Goal: Task Accomplishment & Management: Use online tool/utility

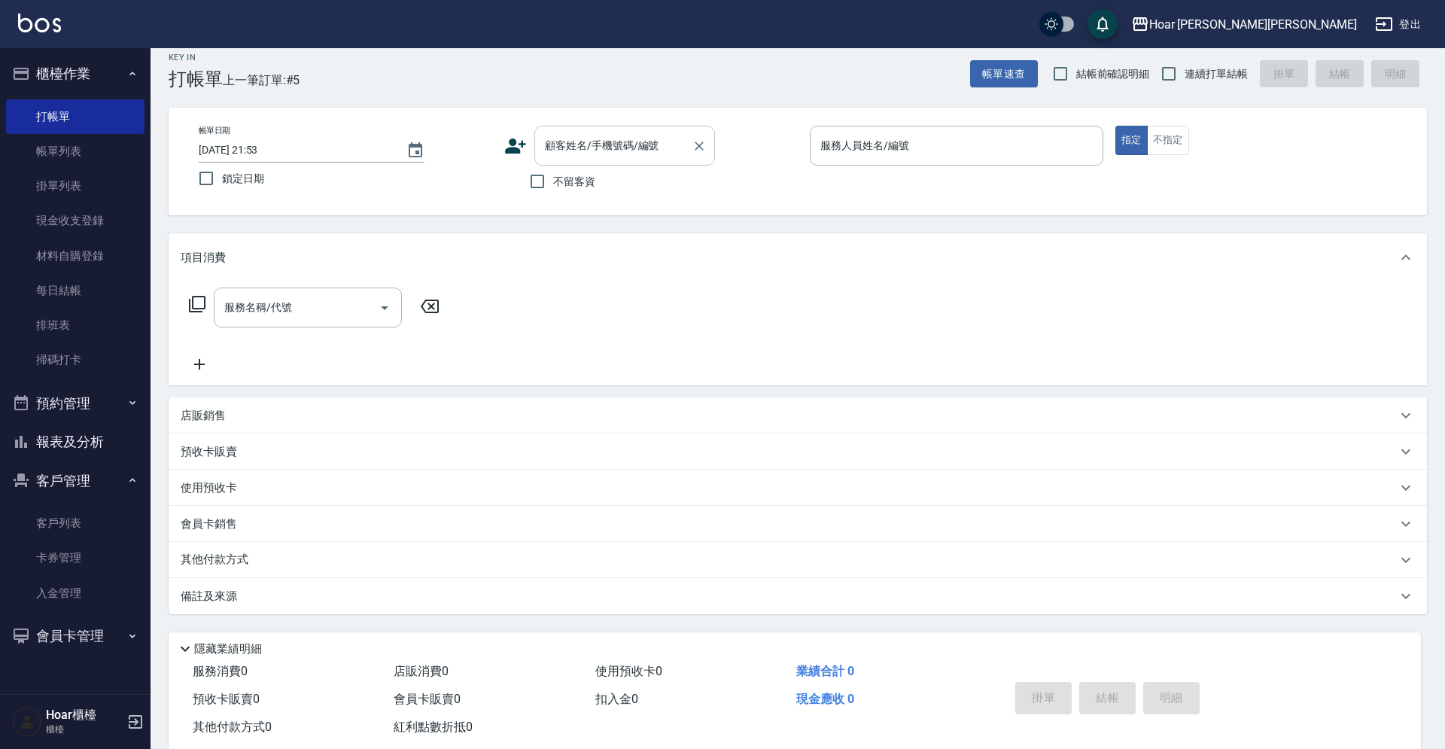
scroll to position [1, 0]
click at [603, 154] on input "顧客姓名/手機號碼/編號" at bounding box center [613, 145] width 144 height 26
click at [583, 180] on li "[PERSON_NAME]/0952909058/" at bounding box center [624, 184] width 181 height 25
type input "[PERSON_NAME]/0952909058/"
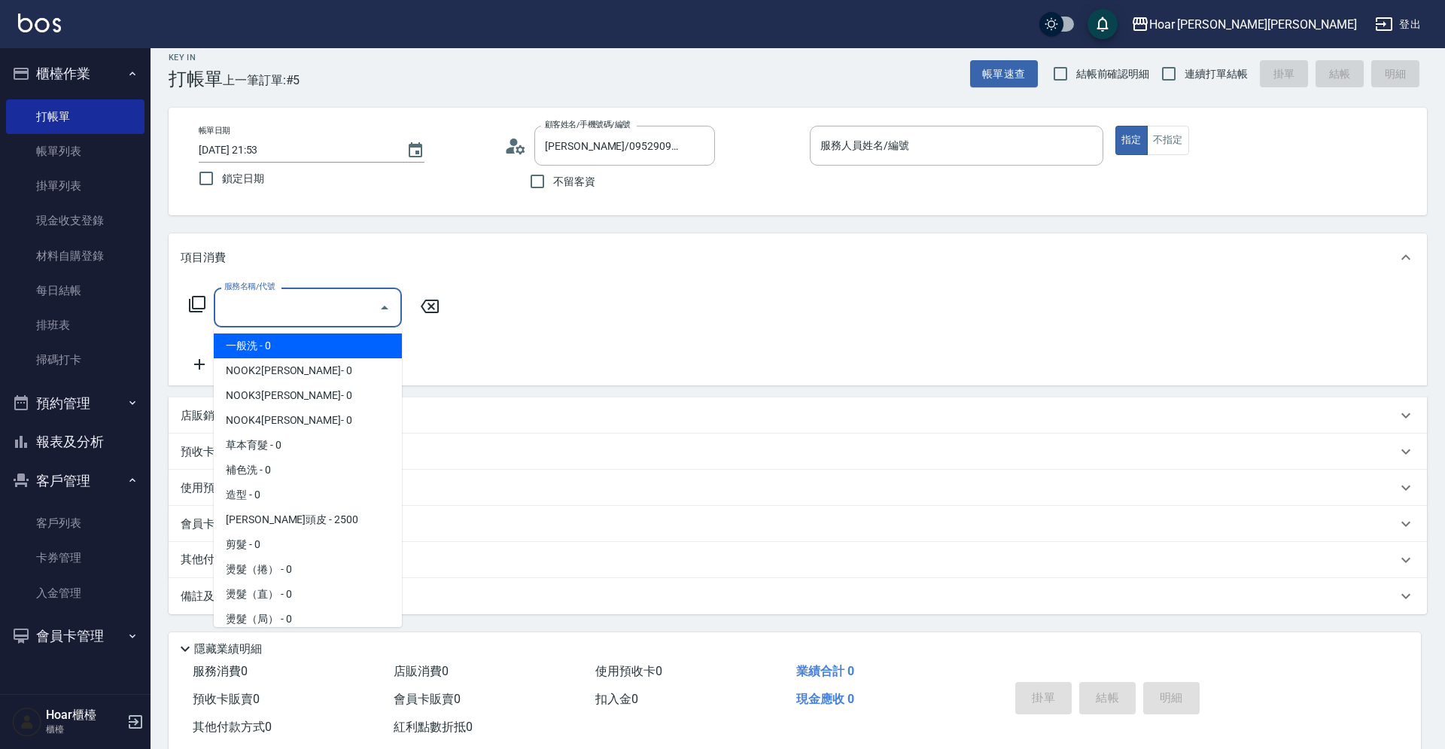
click at [326, 318] on input "服務名稱/代號" at bounding box center [296, 307] width 152 height 26
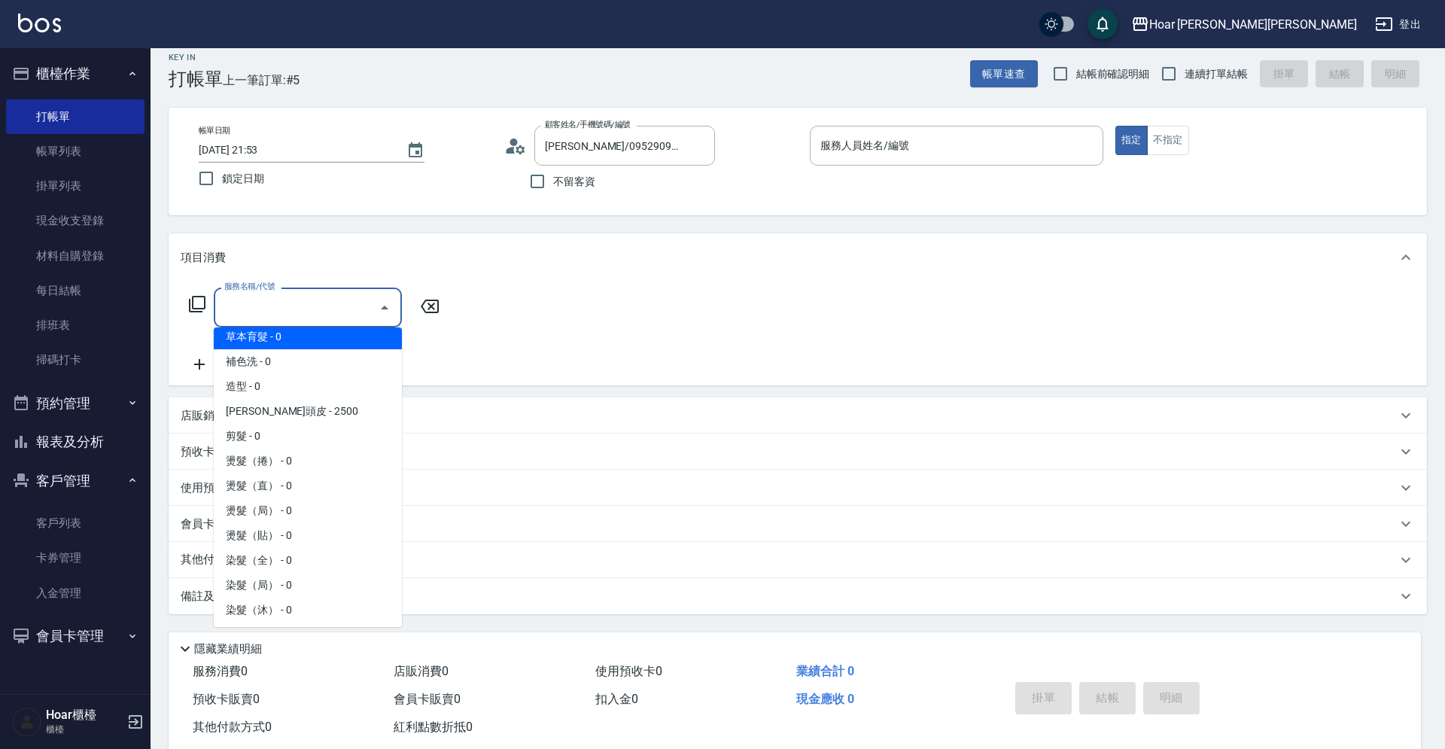
scroll to position [138, 0]
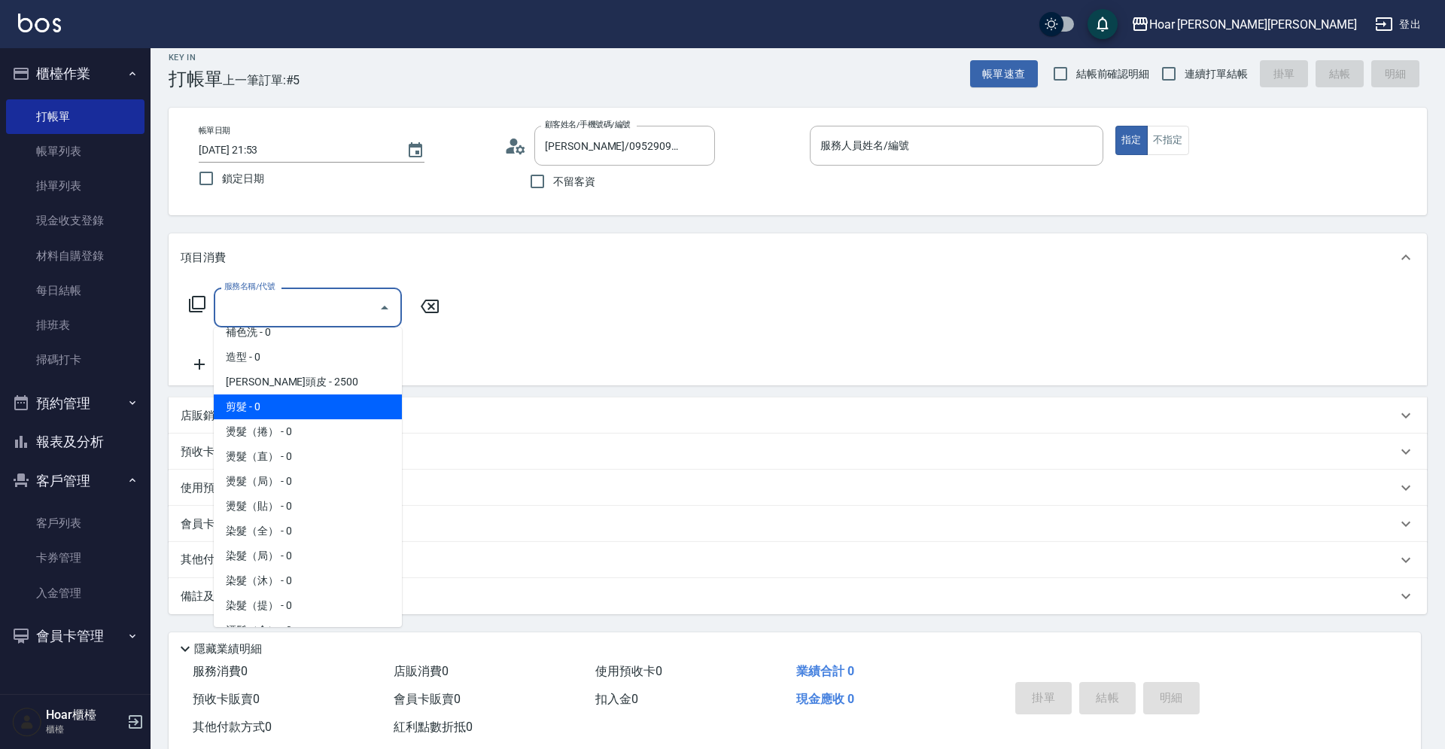
click at [290, 401] on span "剪髮 - 0" at bounding box center [308, 406] width 188 height 25
type input "剪髮(201)"
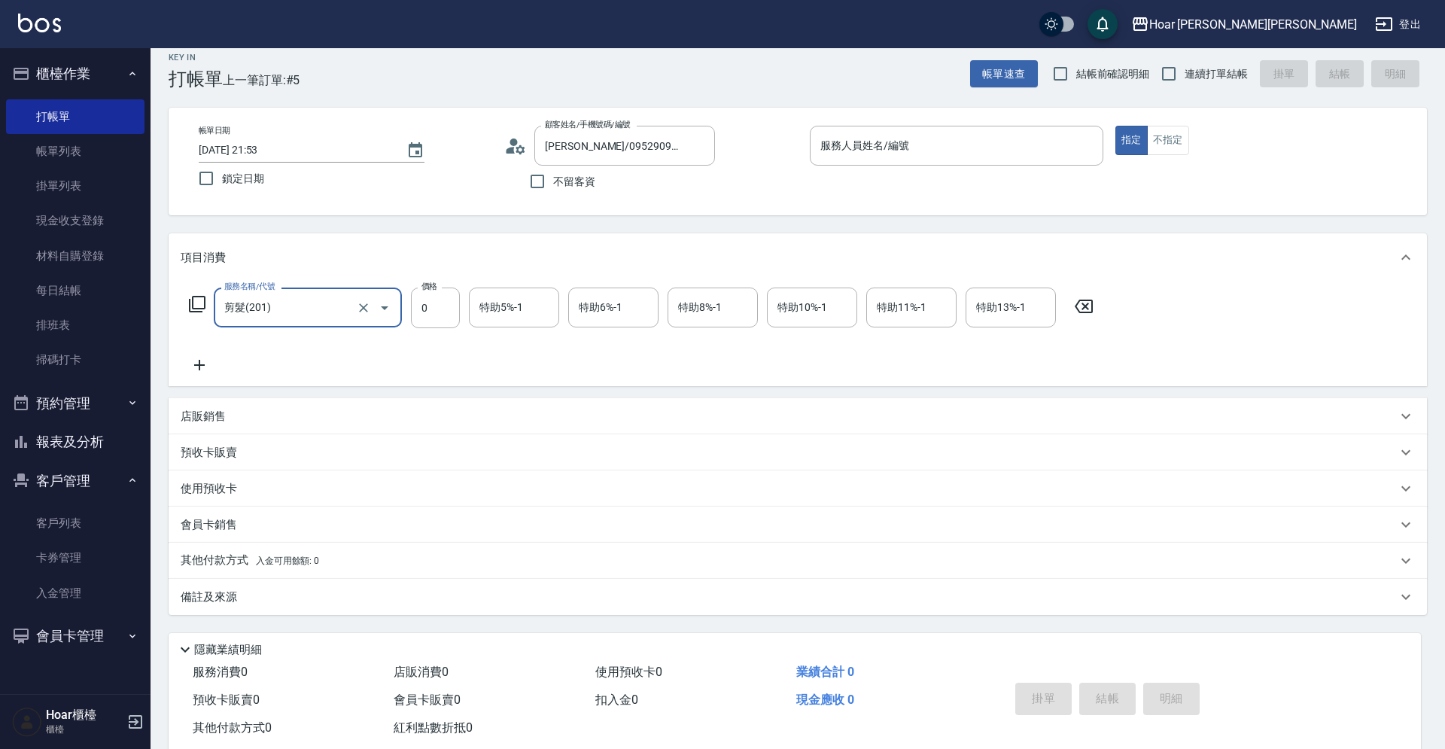
click at [201, 366] on icon at bounding box center [200, 365] width 38 height 18
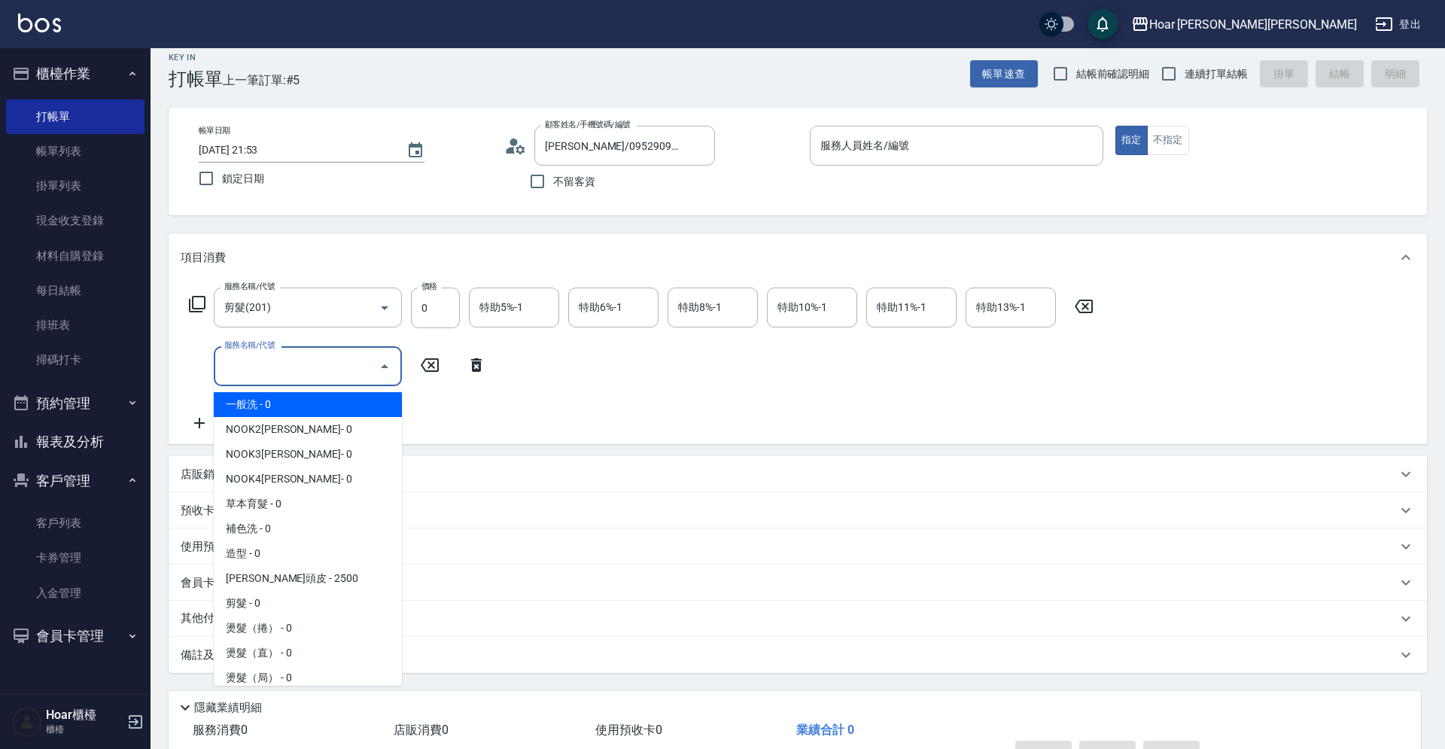
drag, startPoint x: 296, startPoint y: 359, endPoint x: 312, endPoint y: 402, distance: 45.5
click at [296, 359] on input "服務名稱/代號" at bounding box center [296, 366] width 152 height 26
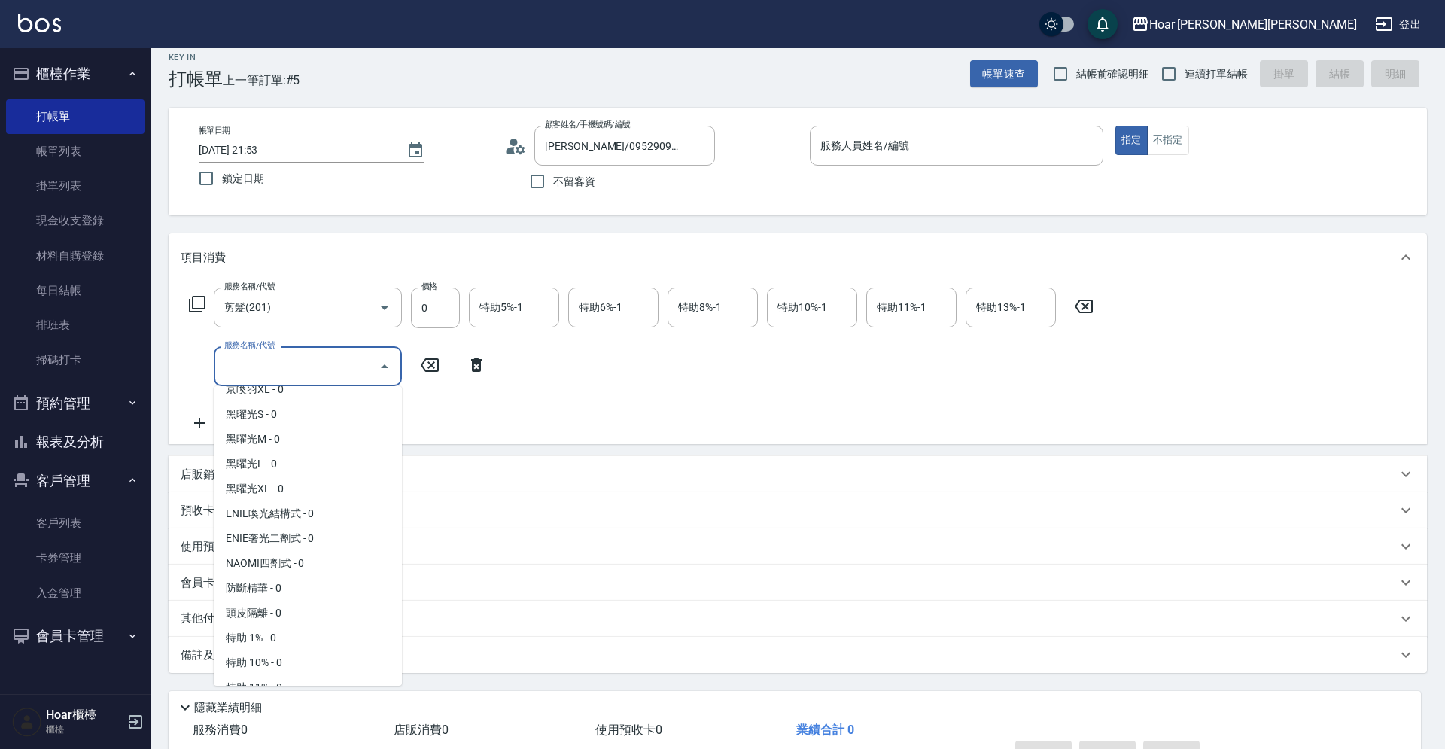
scroll to position [614, 0]
click at [316, 513] on span "ENIE喚光結構式 - 0" at bounding box center [308, 510] width 188 height 25
type input "ENIE喚光結構式(609)"
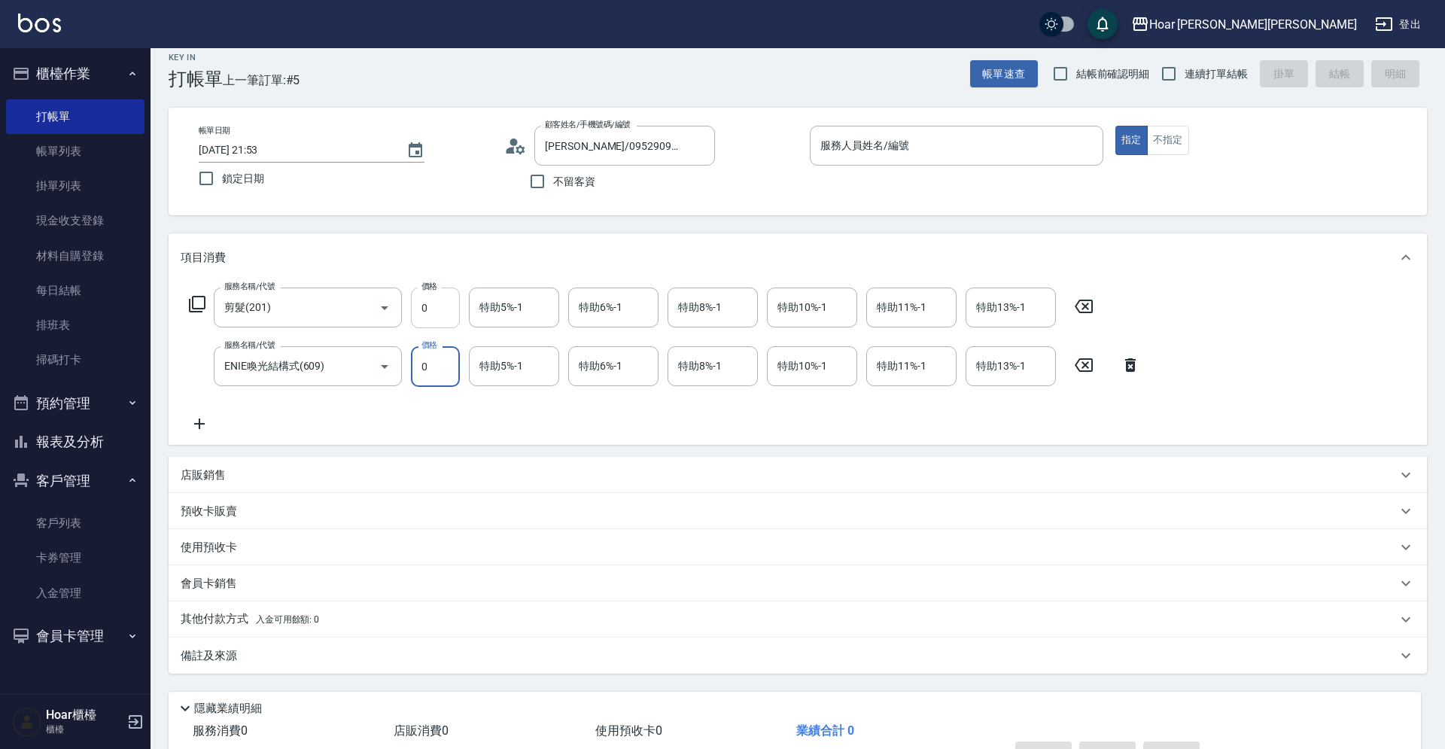
click at [439, 311] on input "0" at bounding box center [435, 307] width 49 height 41
click at [448, 309] on input "0" at bounding box center [435, 307] width 49 height 41
type input "1000"
click at [442, 377] on input "0" at bounding box center [435, 366] width 49 height 41
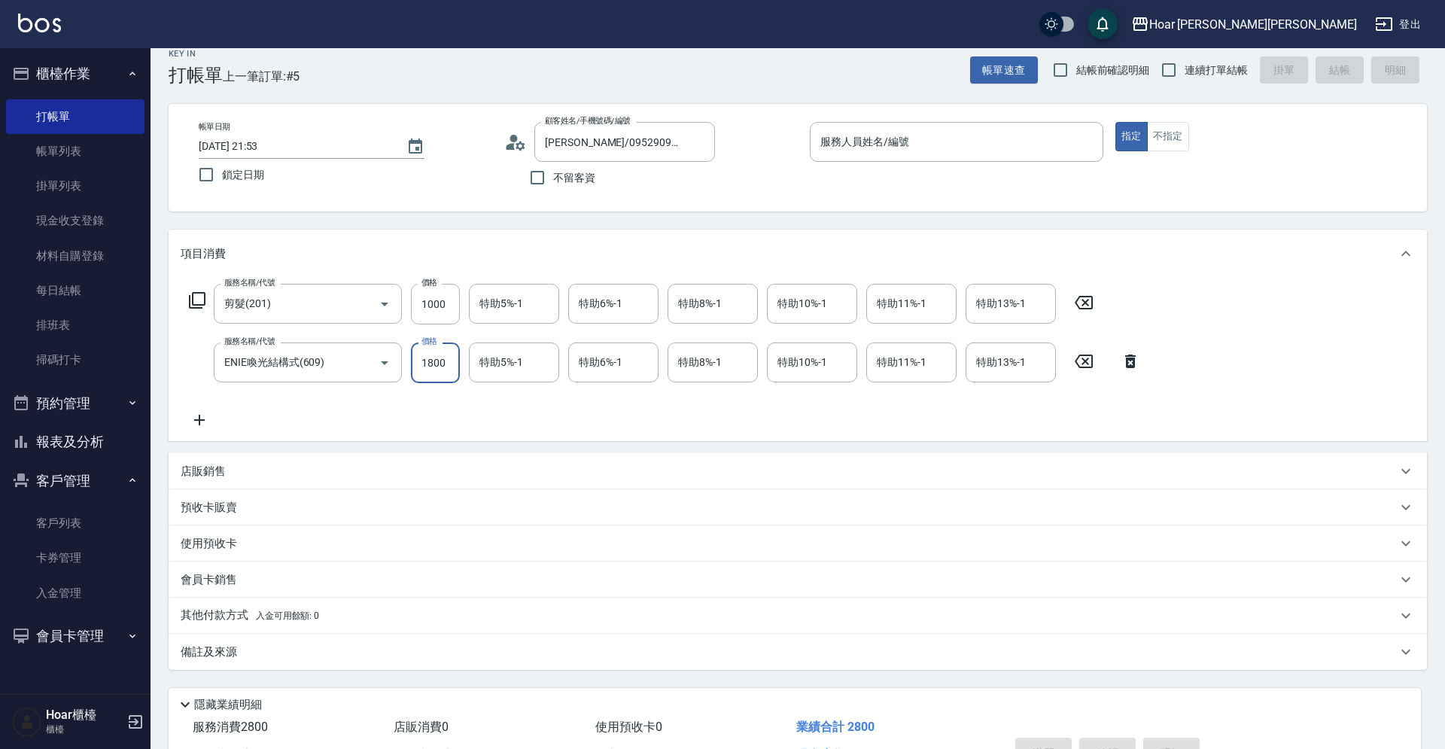
type input "1800"
click at [485, 413] on div "服務名稱/代號 剪髮(201) 服務名稱/代號 價格 1000 價格 特助5%-1 特助5%-1 特助6%-1 特助6%-1 特助8%-1 特助8%-1 特助…" at bounding box center [665, 356] width 968 height 145
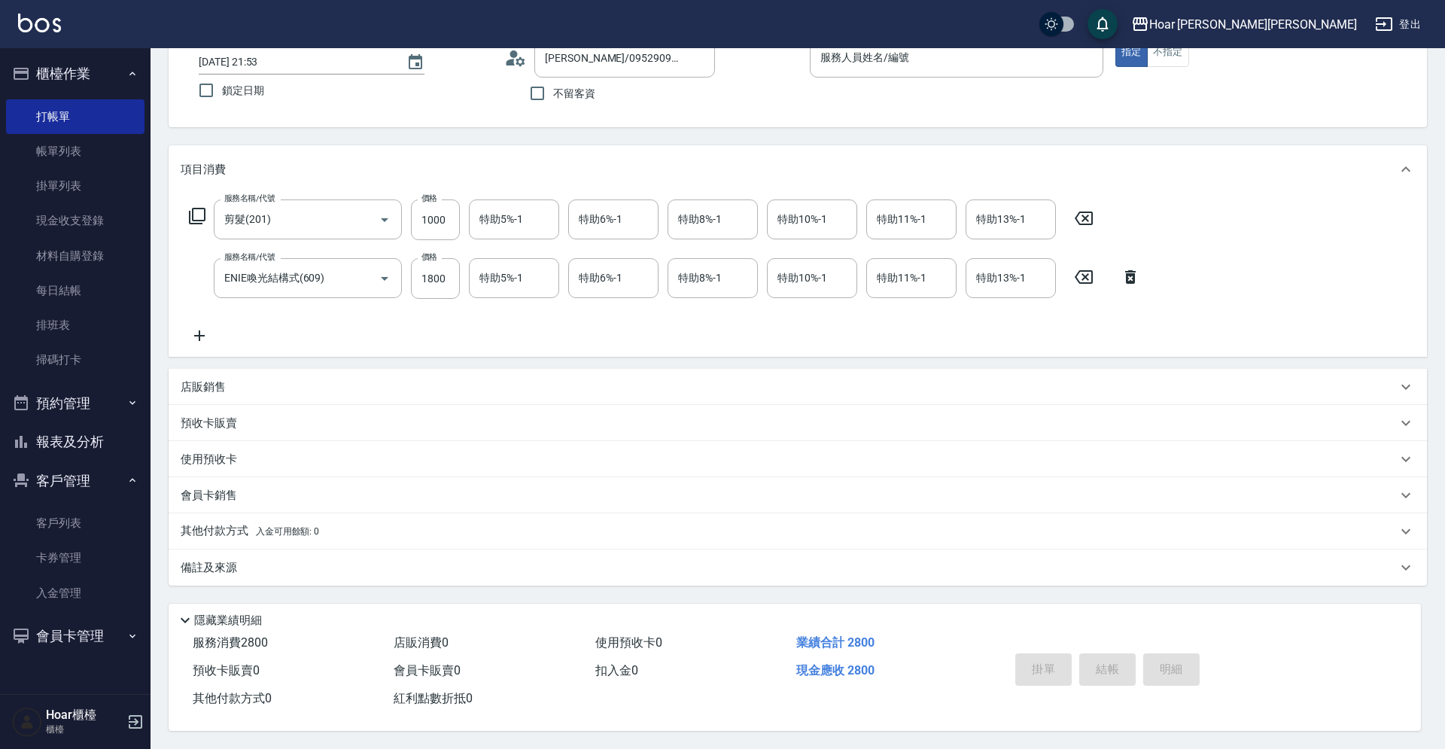
click at [711, 340] on div "服務名稱/代號 剪髮(201) 服務名稱/代號 價格 1000 價格 特助5%-1 特助5%-1 特助6%-1 特助6%-1 特助8%-1 特助8%-1 特助…" at bounding box center [798, 274] width 1258 height 163
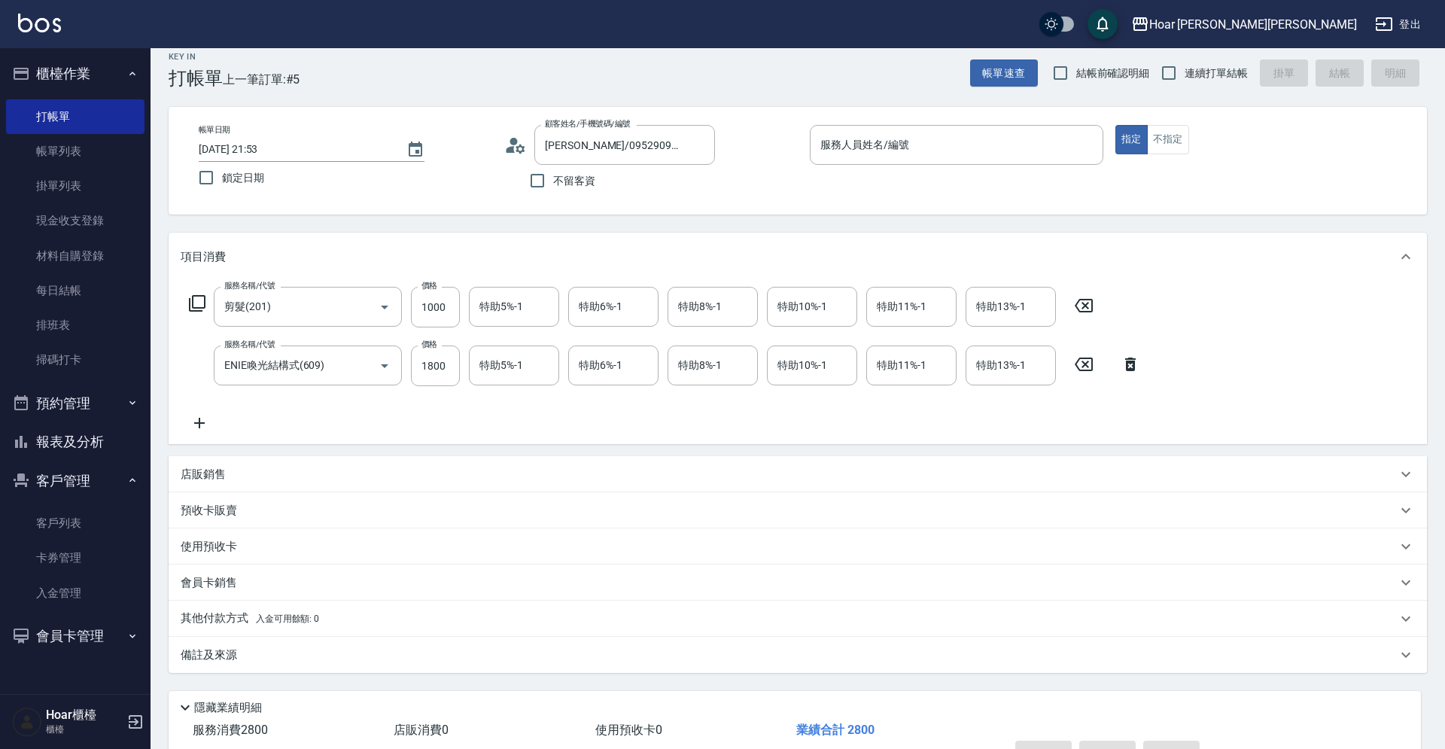
scroll to position [13, 0]
click at [869, 141] on input "服務人員姓名/編號" at bounding box center [956, 146] width 280 height 26
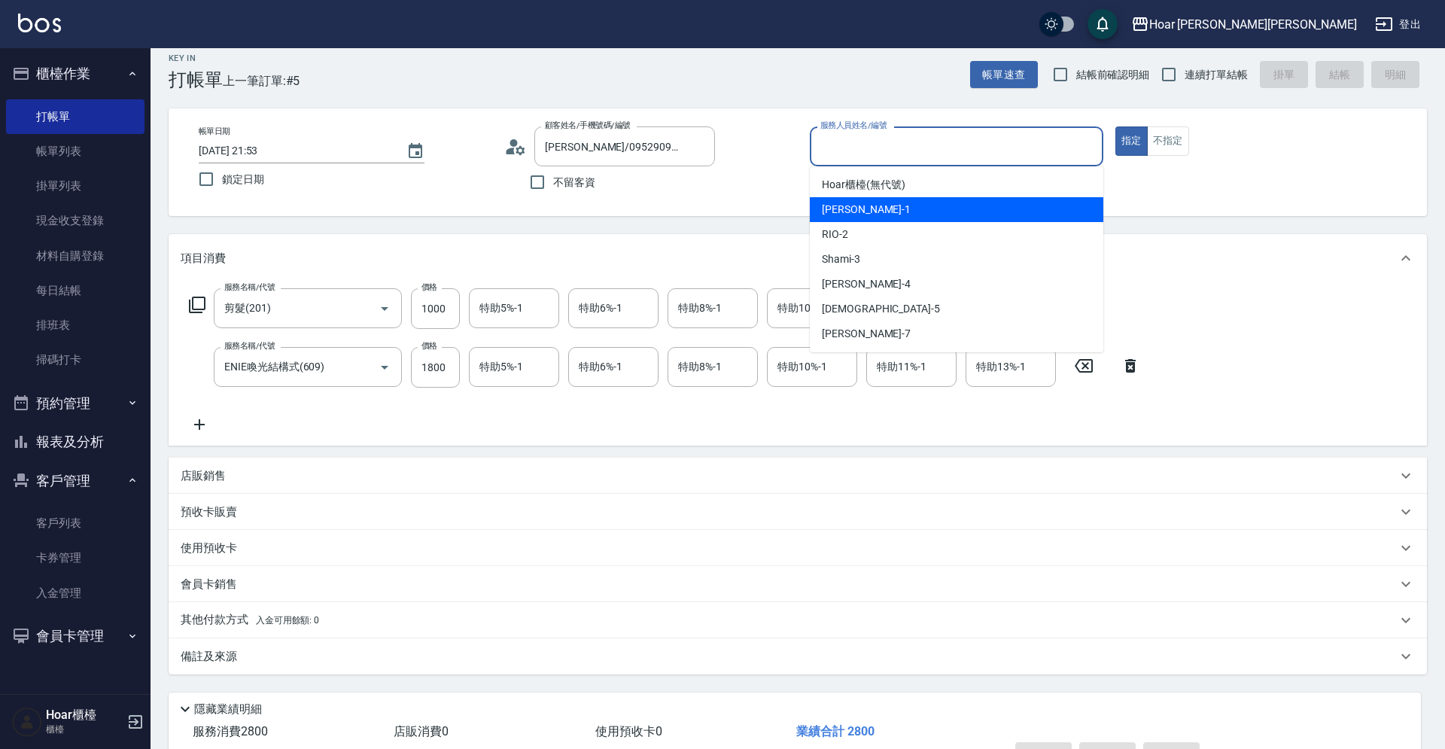
drag, startPoint x: 815, startPoint y: 210, endPoint x: 771, endPoint y: 207, distance: 44.5
click at [816, 210] on div "[PERSON_NAME] -1" at bounding box center [956, 209] width 293 height 25
type input "[PERSON_NAME]-1"
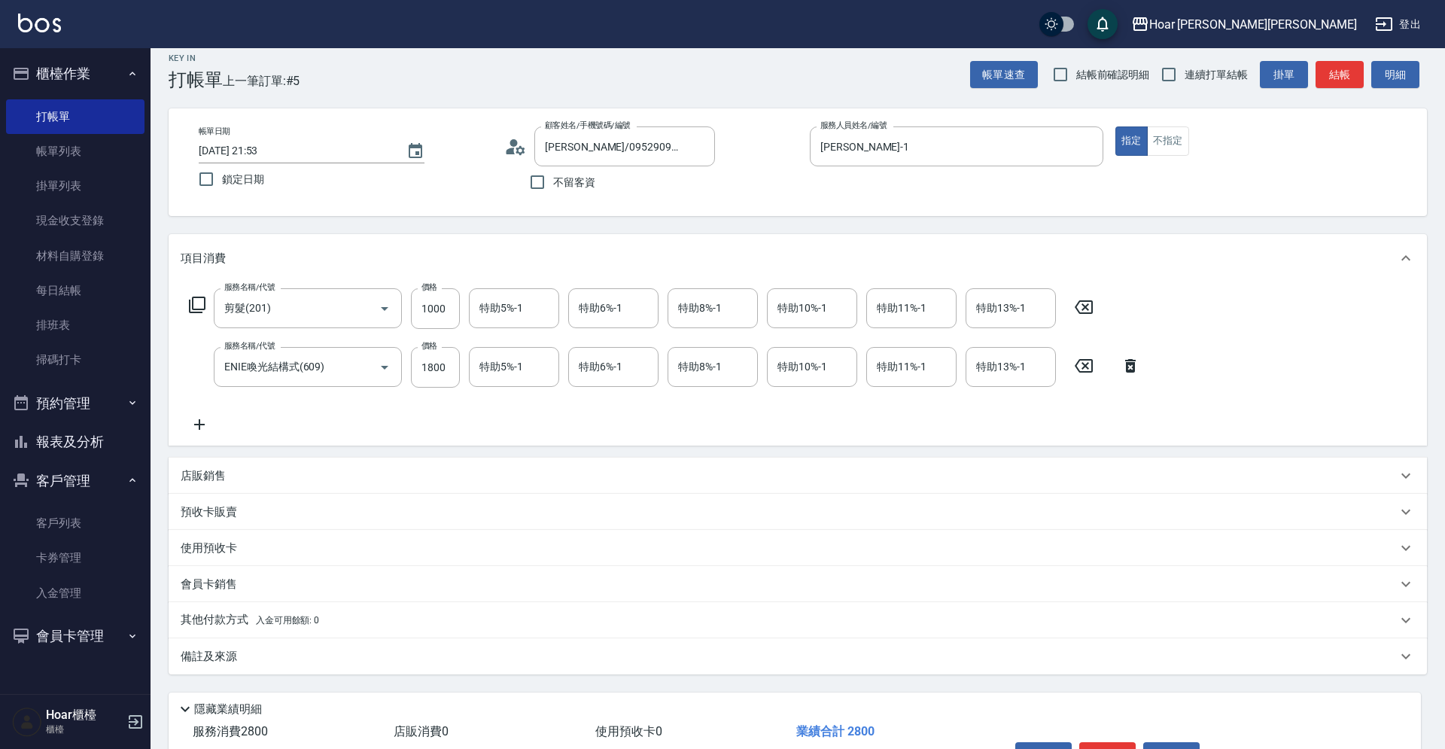
click at [744, 205] on div "帳單日期 [DATE] 21:53 鎖定日期 顧客姓名/手機號碼/編號 [PERSON_NAME]/0952909058/ 顧客姓名/手機號碼/編號 不留客資…" at bounding box center [798, 162] width 1258 height 108
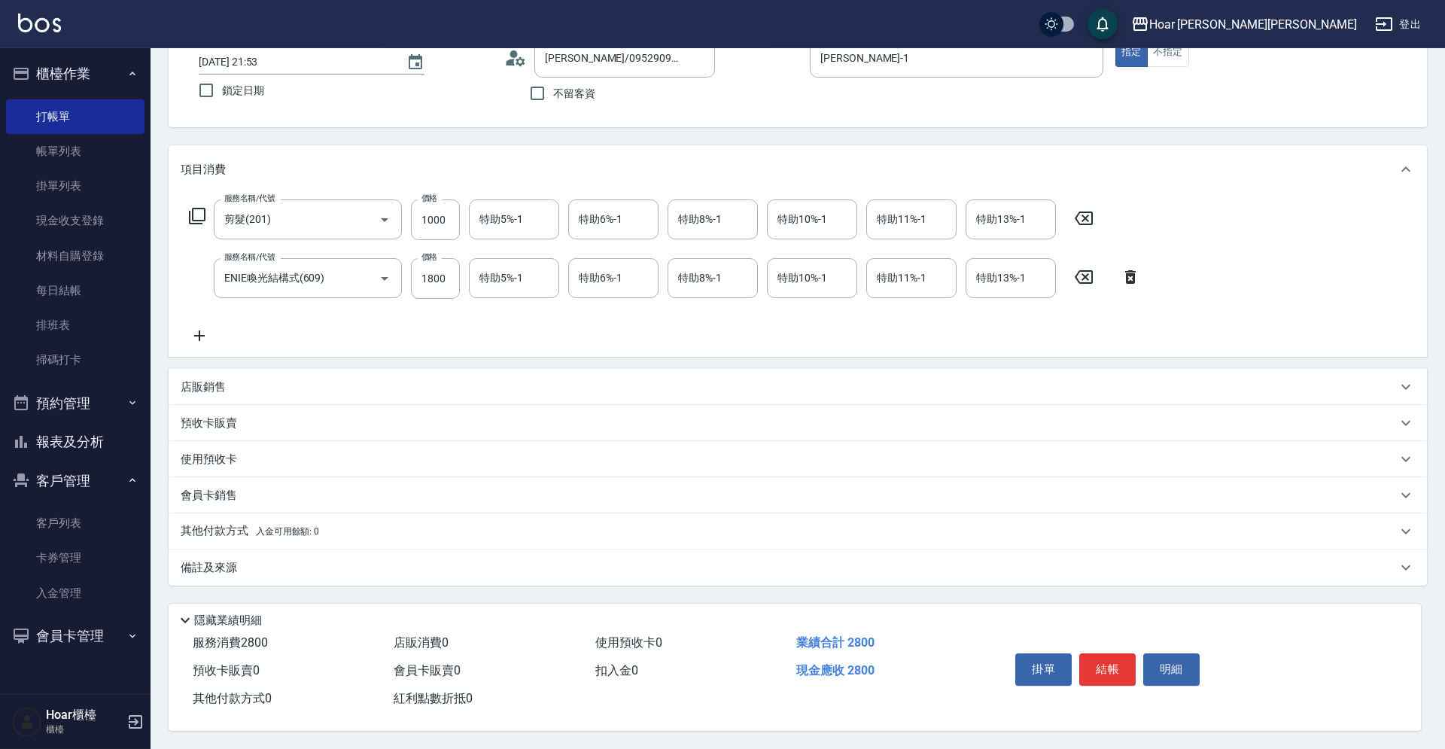
scroll to position [108, 0]
